Goal: Check status: Check status

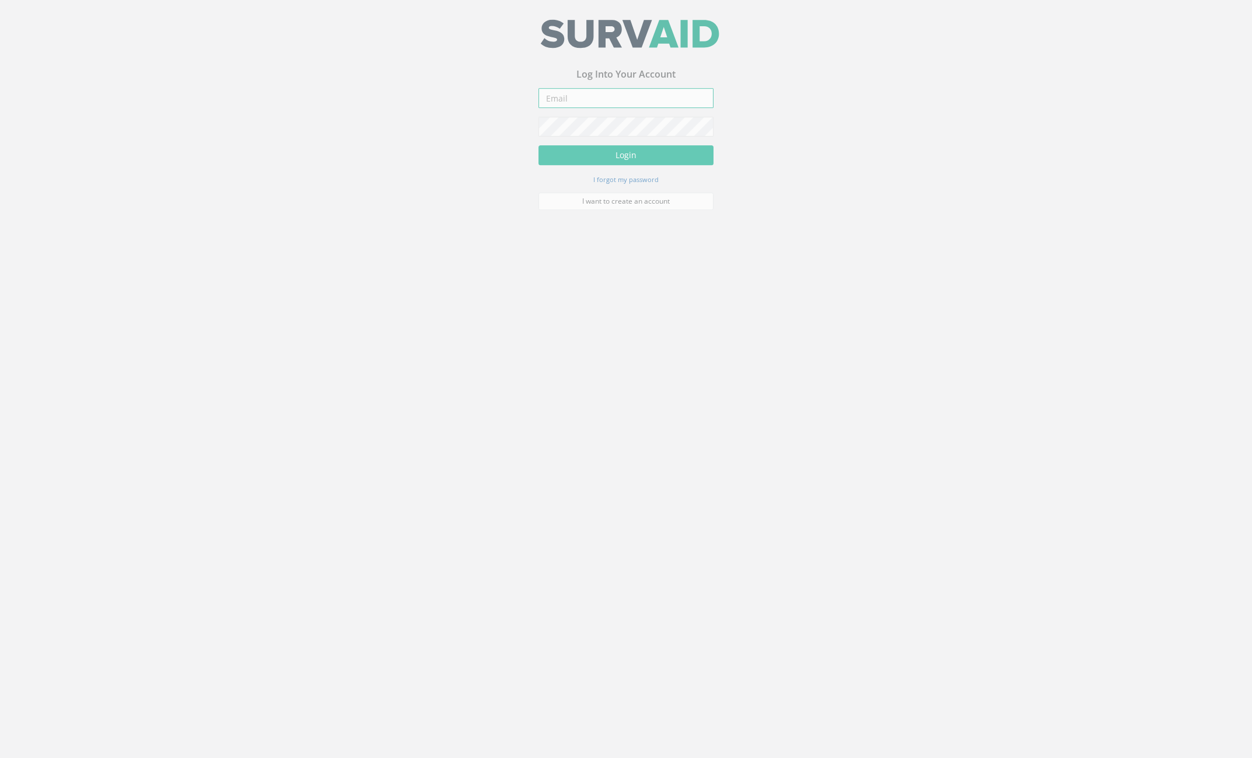
click at [585, 106] on input "email" at bounding box center [625, 102] width 175 height 20
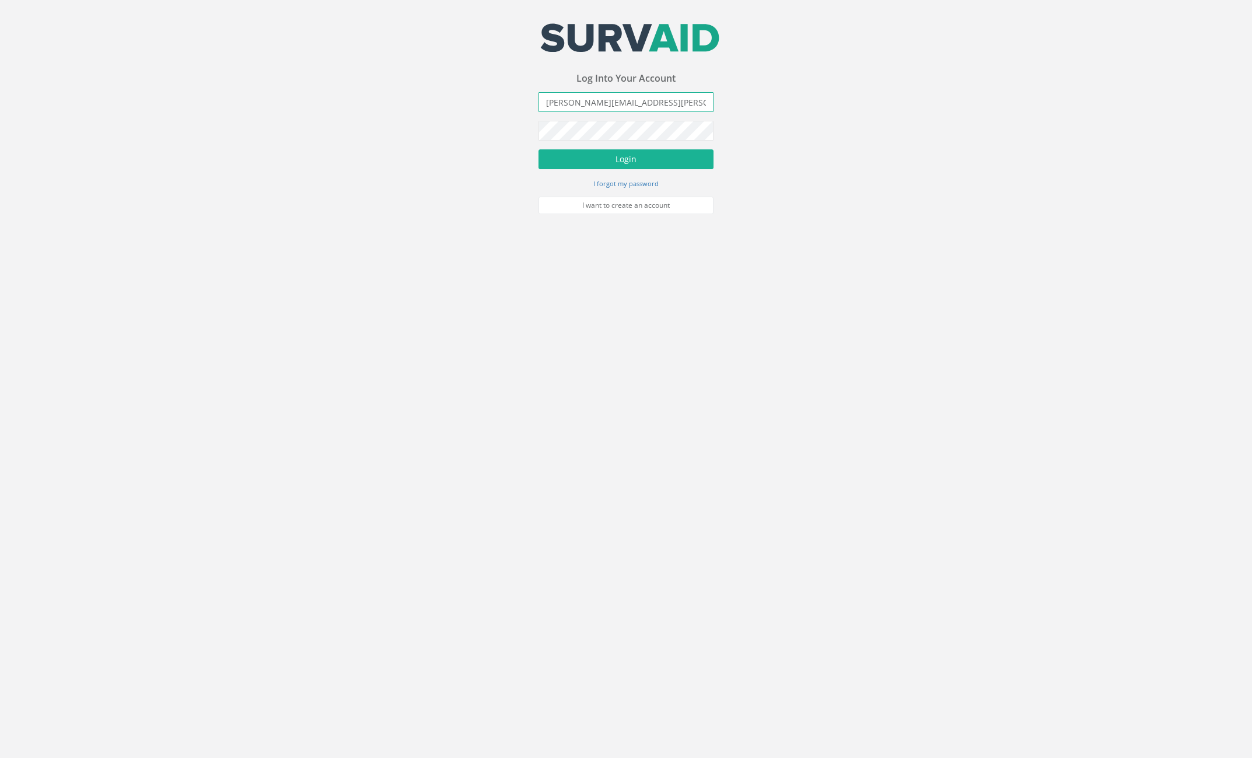
type input "[PERSON_NAME][EMAIL_ADDRESS][PERSON_NAME][DOMAIN_NAME]"
click at [538, 149] on button "Login" at bounding box center [625, 159] width 175 height 20
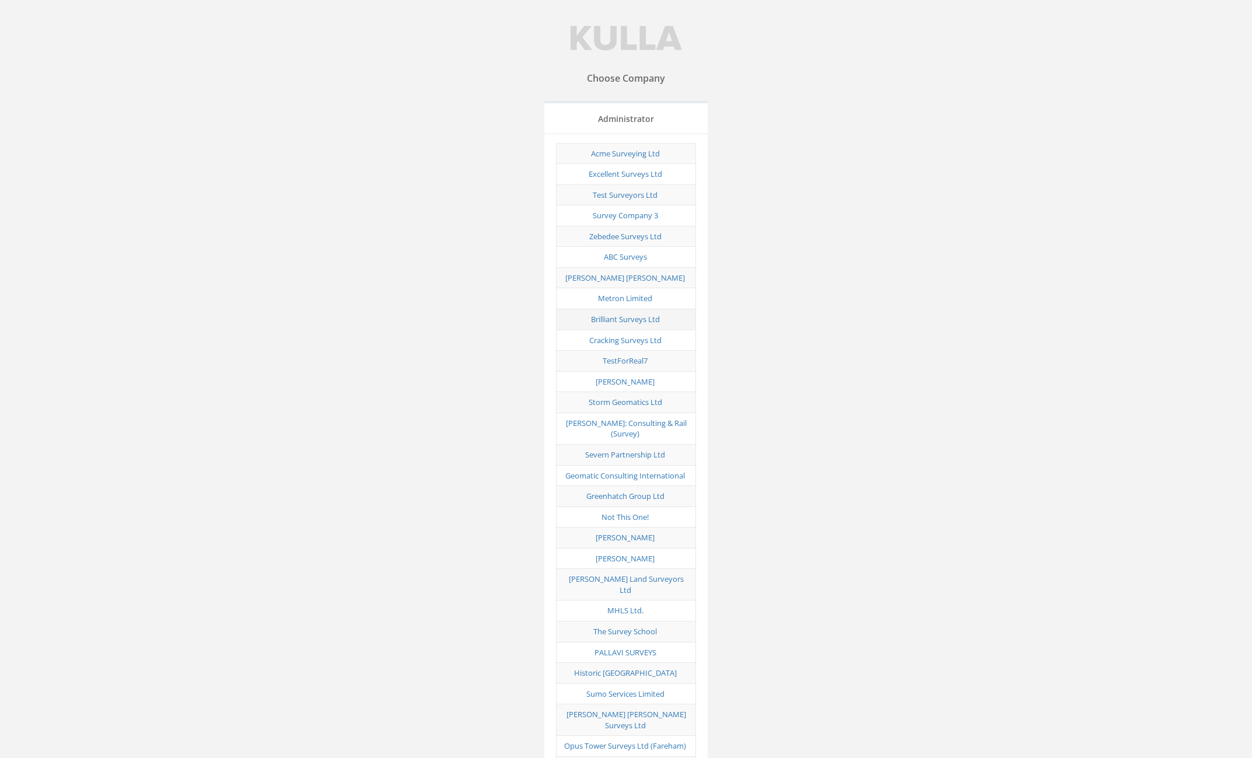
scroll to position [5638, 0]
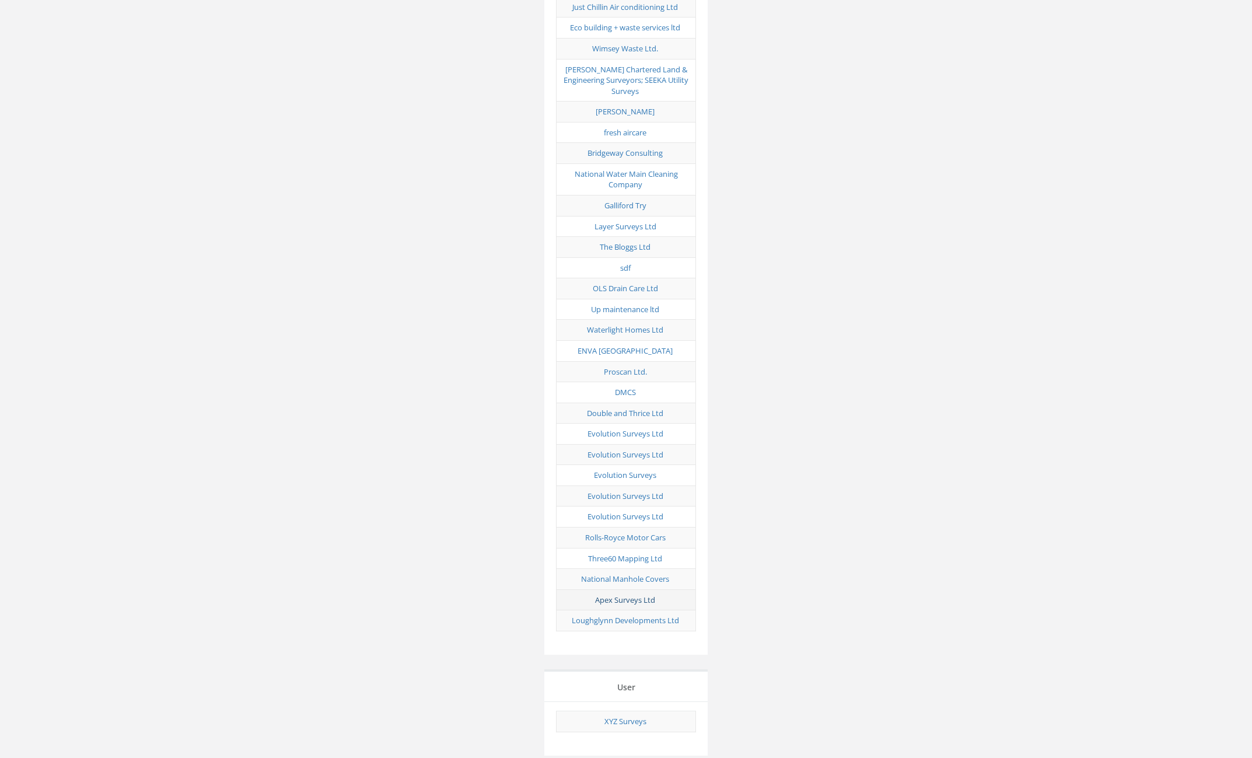
click at [638, 594] on link "Apex Surveys Ltd" at bounding box center [625, 599] width 60 height 11
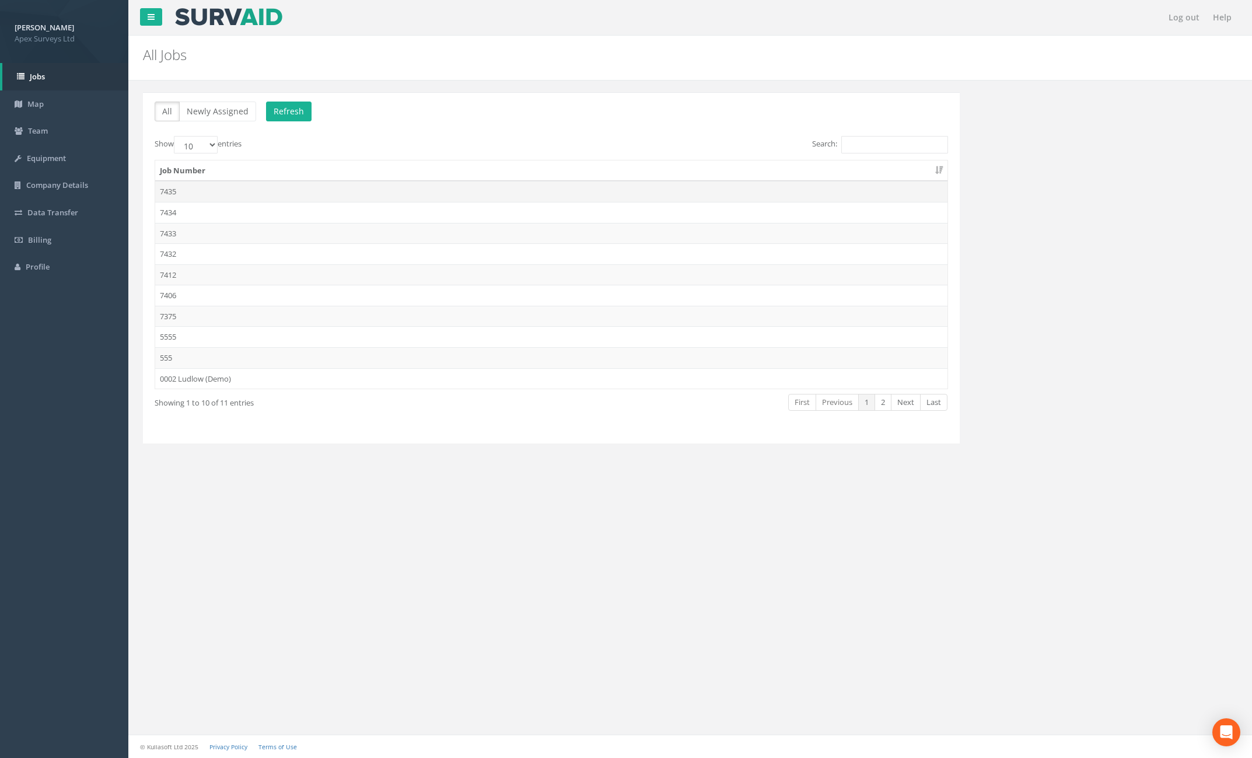
click at [285, 199] on td "7435" at bounding box center [551, 191] width 792 height 21
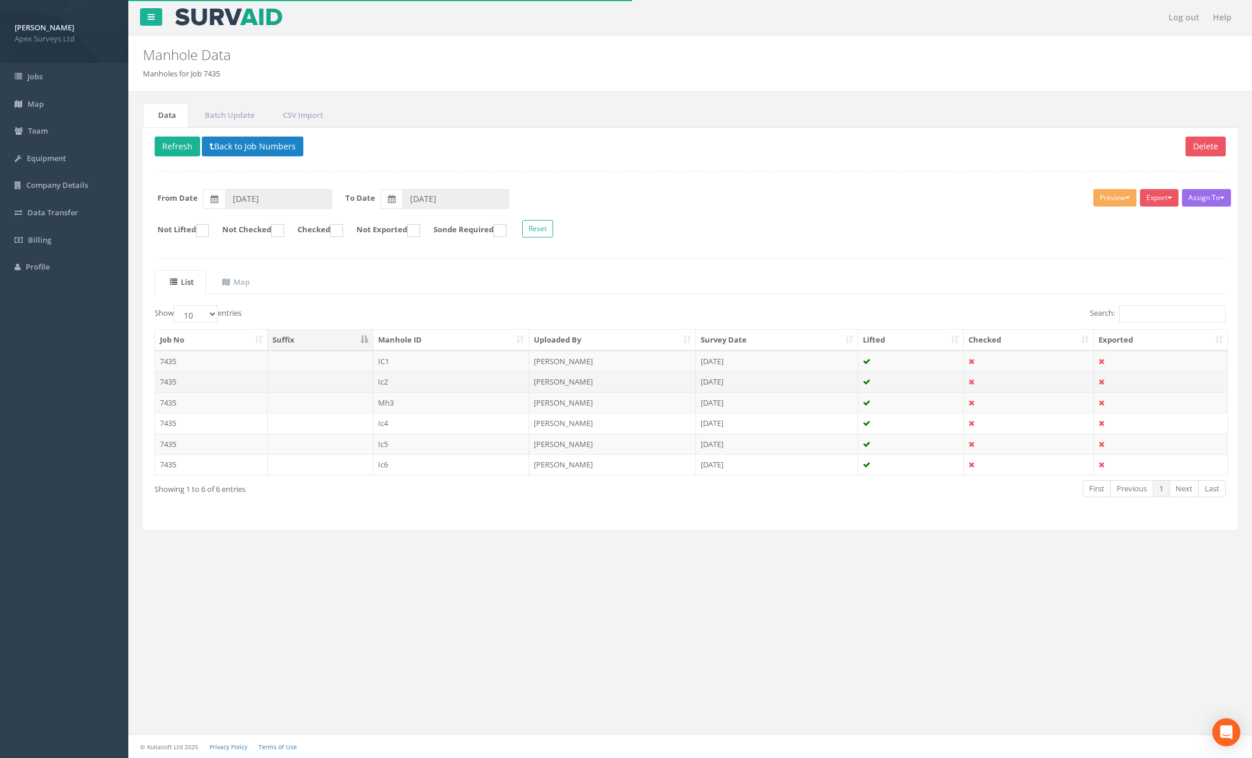
click at [460, 380] on td "Ic2" at bounding box center [451, 381] width 156 height 21
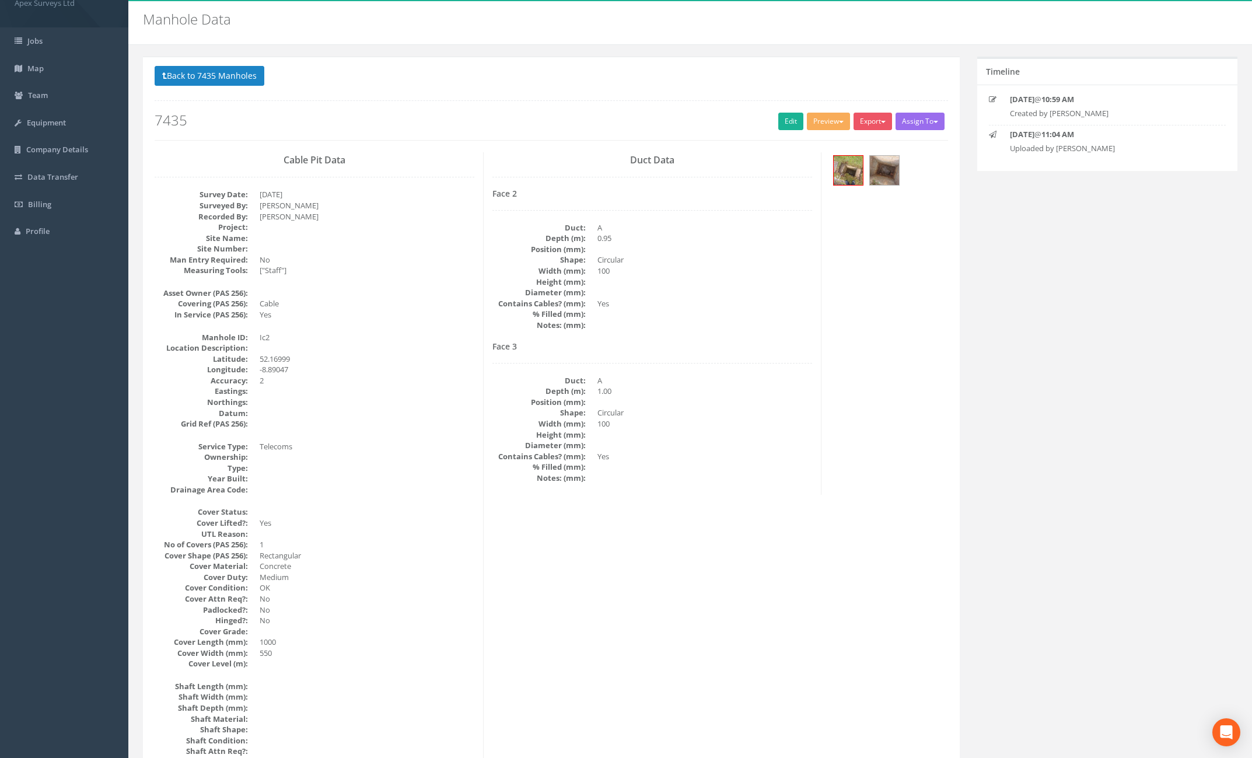
scroll to position [34, 0]
click at [851, 171] on img at bounding box center [848, 171] width 29 height 29
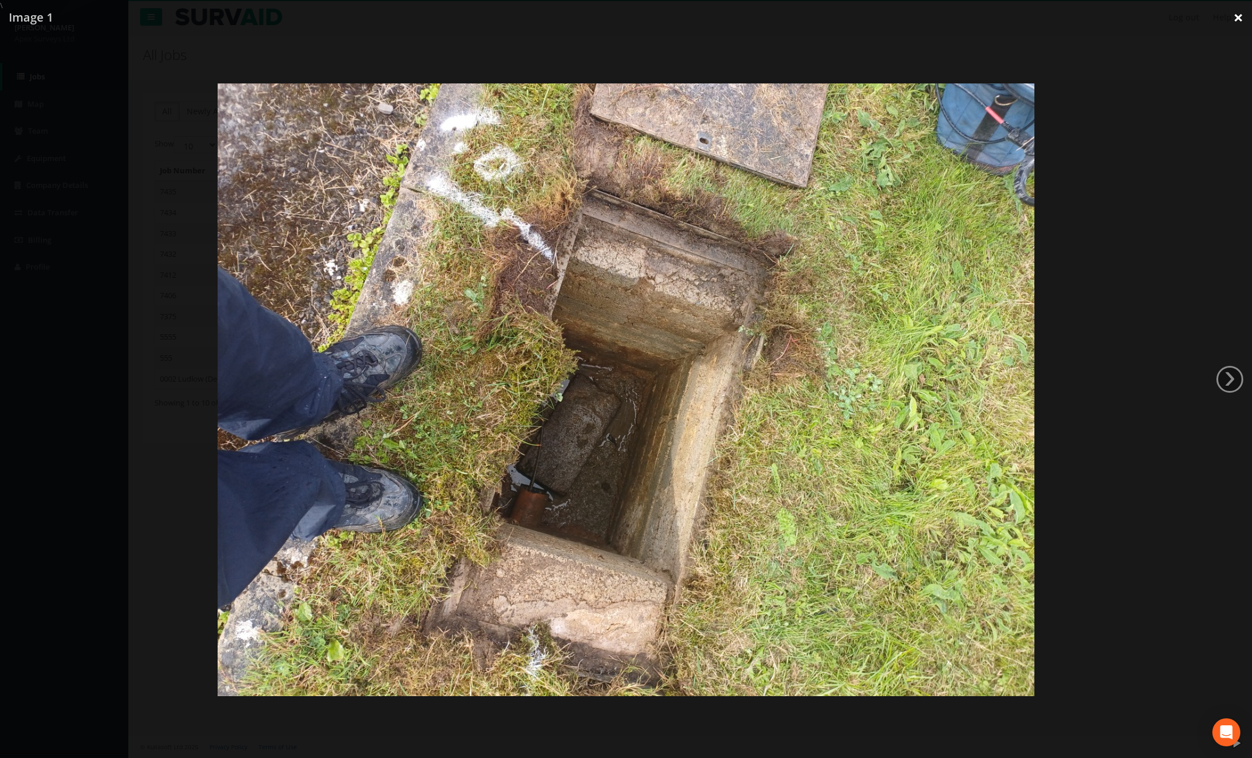
click at [1237, 13] on link "×" at bounding box center [1238, 17] width 27 height 35
